Goal: Use online tool/utility: Use online tool/utility

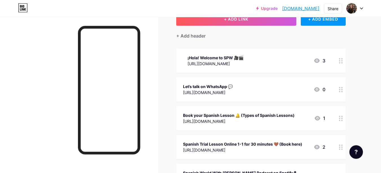
scroll to position [45, 0]
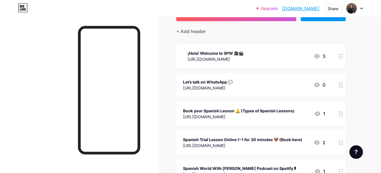
click at [342, 86] on circle at bounding box center [341, 86] width 1 height 1
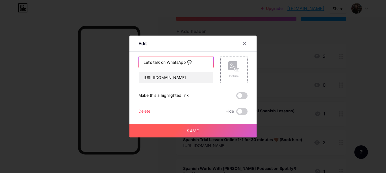
click at [174, 62] on input "Let’s talk on WhatsApp 💬" at bounding box center [176, 62] width 75 height 11
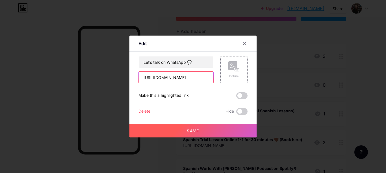
click at [186, 78] on input "[URL][DOMAIN_NAME]" at bounding box center [176, 77] width 75 height 11
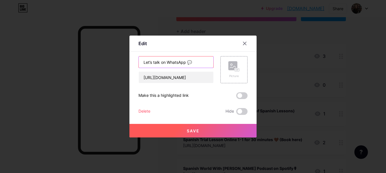
click at [178, 59] on input "Let’s talk on WhatsApp 💬" at bounding box center [176, 62] width 75 height 11
click at [240, 44] on div at bounding box center [245, 43] width 10 height 10
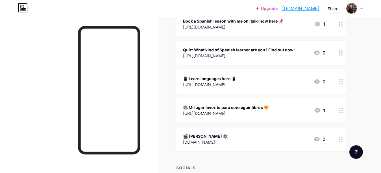
scroll to position [251, 0]
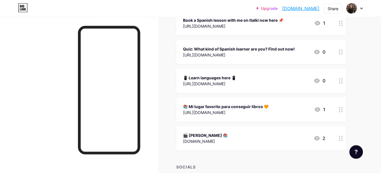
click at [340, 49] on circle at bounding box center [339, 49] width 1 height 1
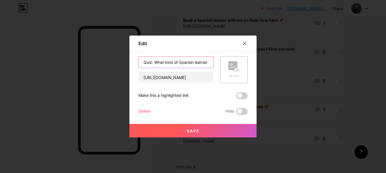
click at [173, 61] on input "Quiz: What kind of Spanish learner are you? Find out now!" at bounding box center [176, 62] width 75 height 11
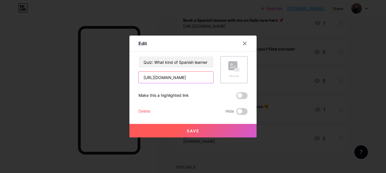
click at [174, 77] on input "[URL][DOMAIN_NAME]" at bounding box center [176, 77] width 75 height 11
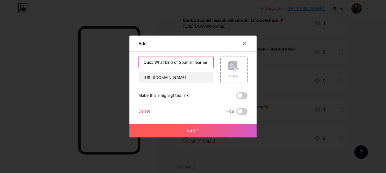
click at [190, 64] on input "Quiz: What kind of Spanish learner are you? Find out now!" at bounding box center [176, 62] width 75 height 11
click at [245, 44] on div at bounding box center [245, 43] width 10 height 10
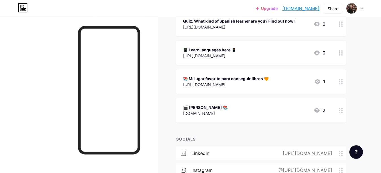
scroll to position [0, 0]
